Goal: Check status: Check status

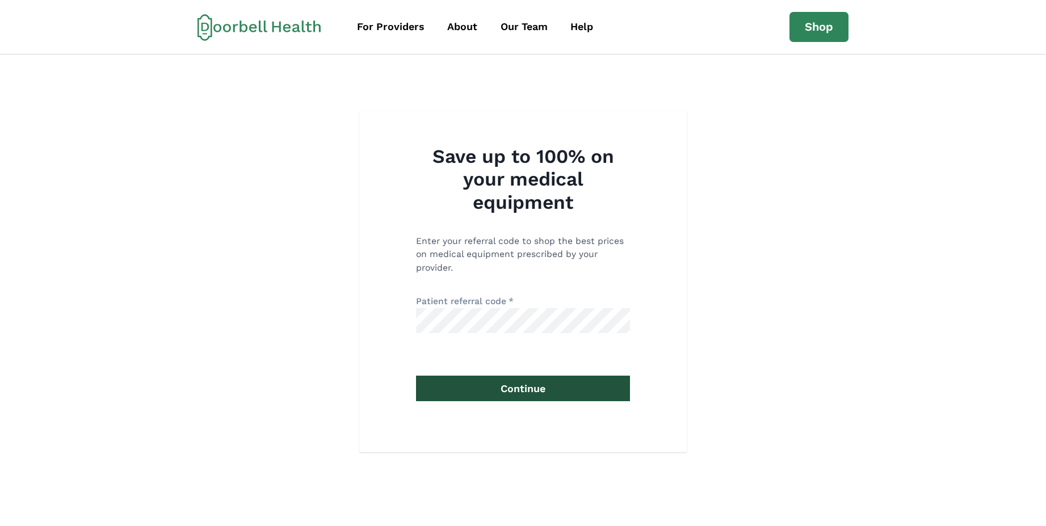
click button "Continue" at bounding box center [523, 389] width 214 height 26
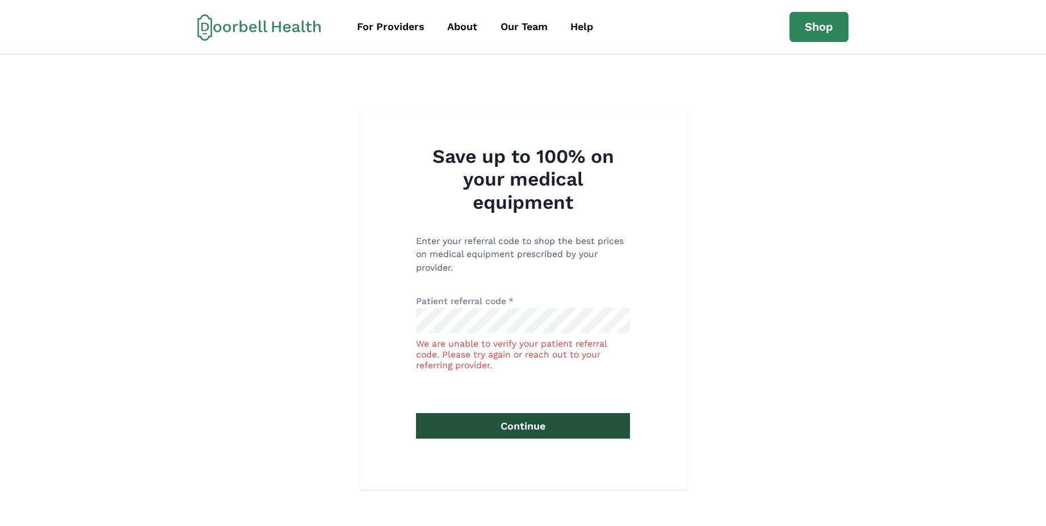
click button "Continue" at bounding box center [523, 426] width 214 height 26
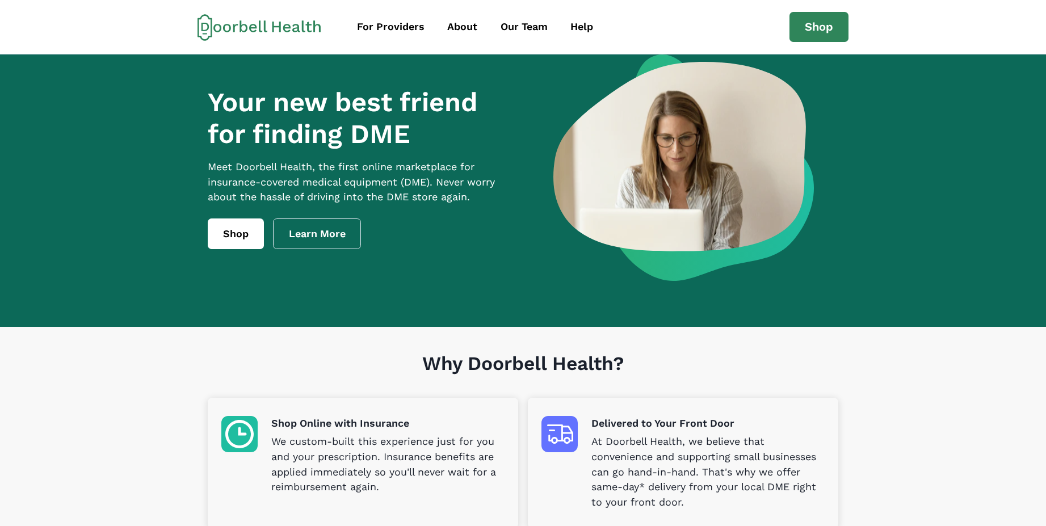
click at [266, 234] on div "Shop Learn More" at bounding box center [362, 233] width 309 height 31
click at [247, 240] on link "Shop" at bounding box center [236, 233] width 56 height 31
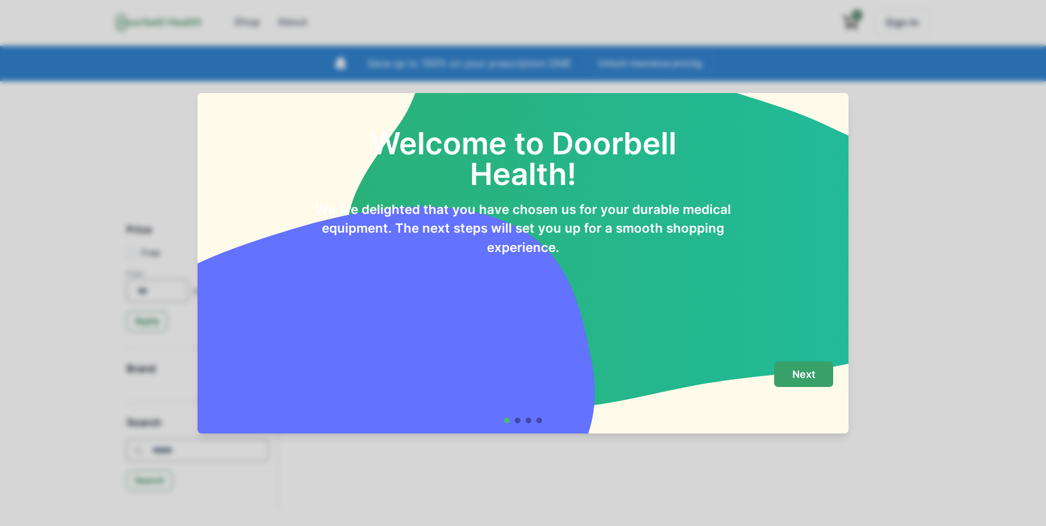
click at [815, 382] on div "Next" at bounding box center [523, 386] width 620 height 51
click at [815, 382] on button "Next" at bounding box center [803, 374] width 59 height 26
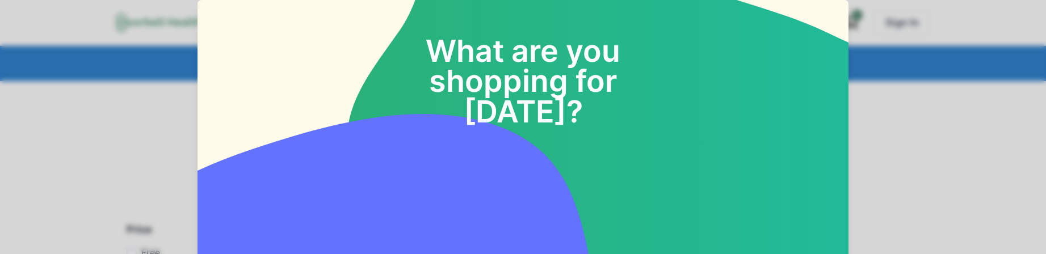
click at [369, 138] on div "What are you shopping for today?" at bounding box center [522, 129] width 651 height 259
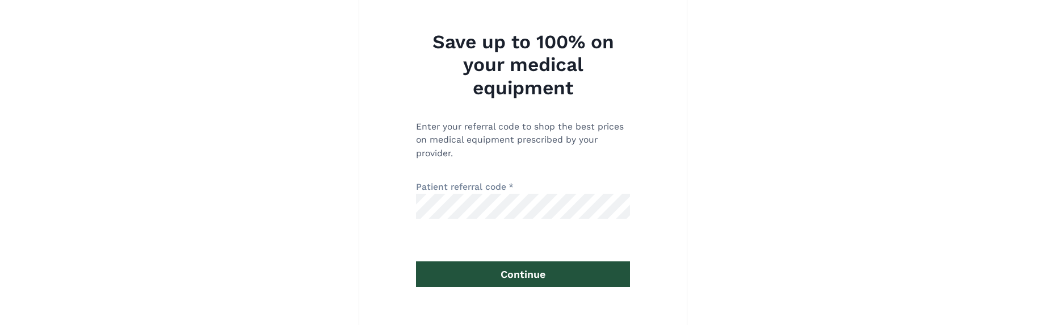
scroll to position [123, 0]
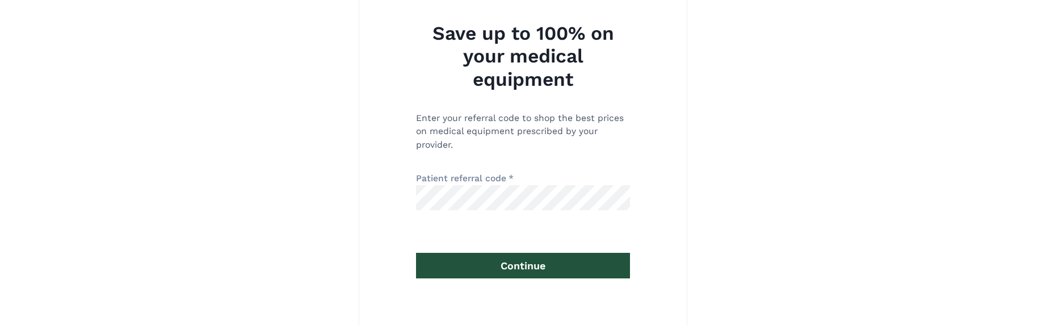
click button "Continue" at bounding box center [523, 265] width 214 height 26
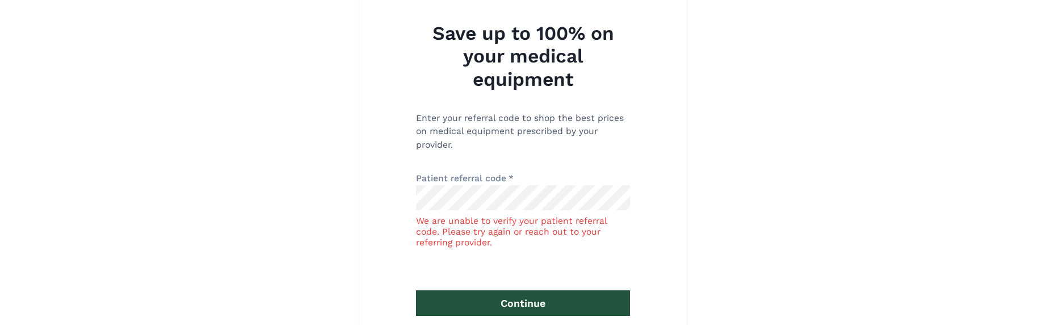
click button "Continue" at bounding box center [523, 303] width 214 height 26
click at [416, 290] on button "Continue" at bounding box center [523, 303] width 214 height 26
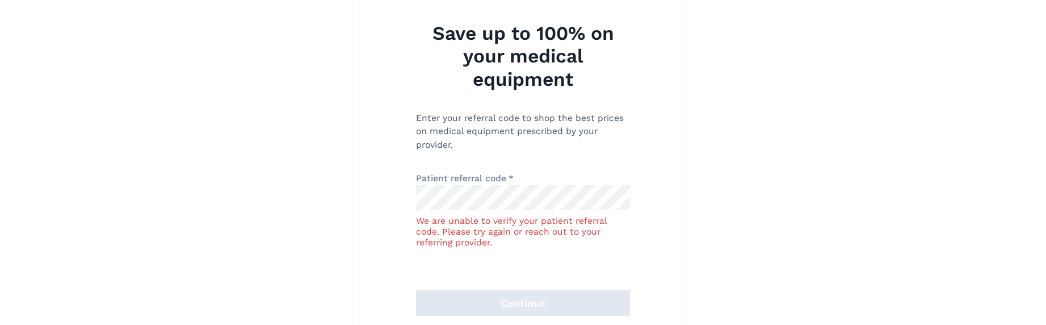
click at [523, 301] on button "Continue" at bounding box center [523, 303] width 214 height 26
click at [509, 298] on button "Continue" at bounding box center [523, 303] width 214 height 26
